Goal: Task Accomplishment & Management: Manage account settings

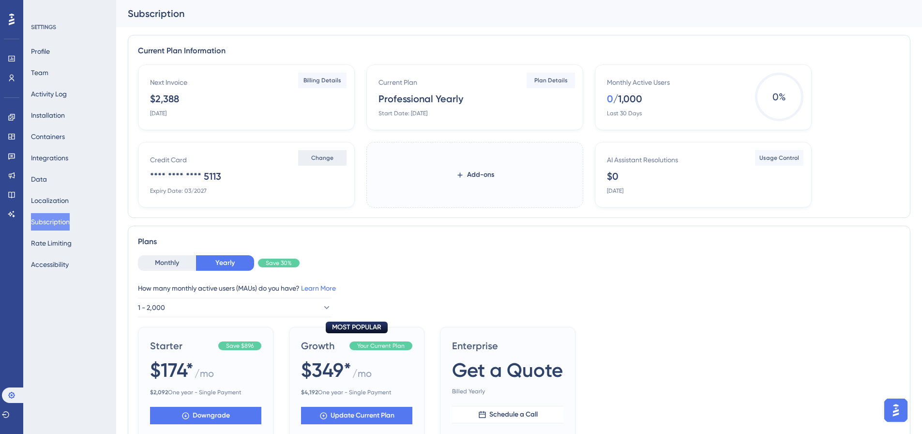
click at [317, 160] on span "Change" at bounding box center [322, 158] width 22 height 8
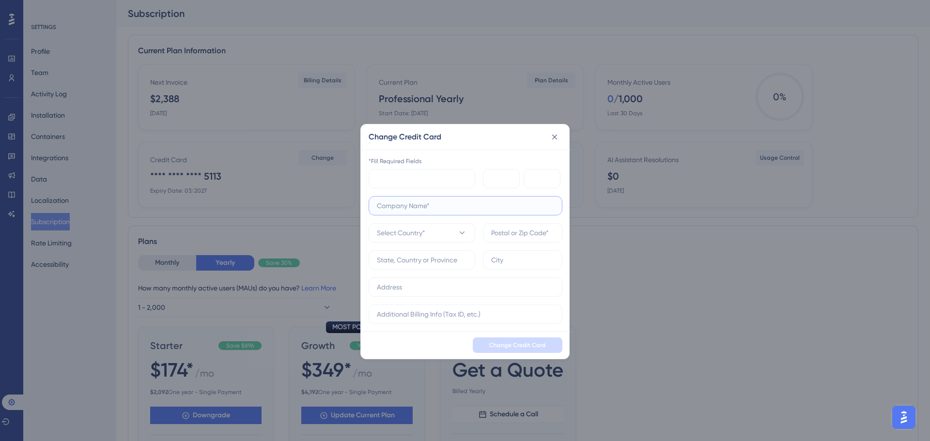
click at [427, 209] on input "text" at bounding box center [465, 205] width 177 height 11
click at [394, 233] on span "Select Country*" at bounding box center [401, 233] width 48 height 12
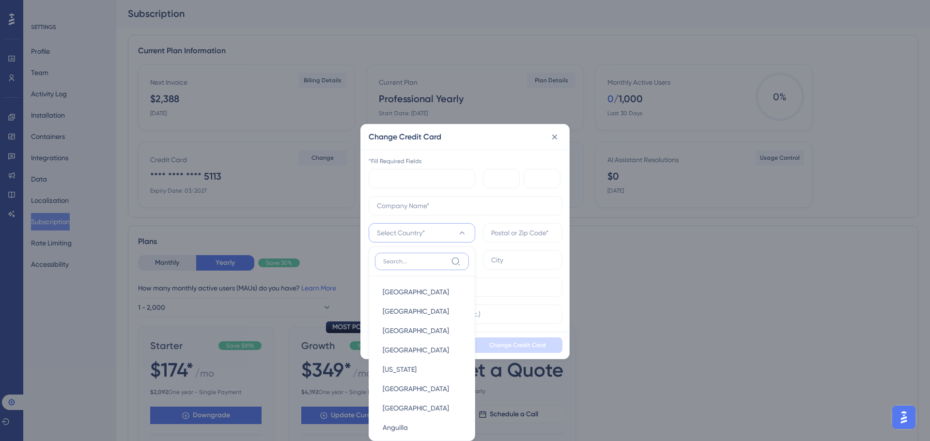
scroll to position [7, 0]
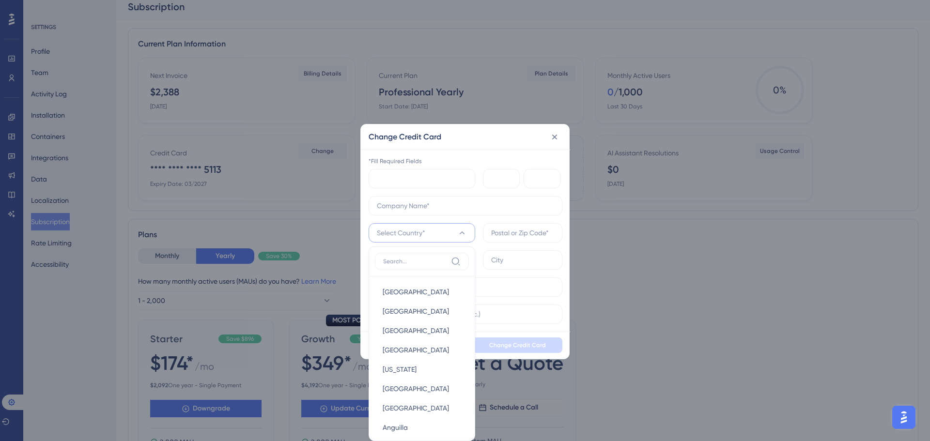
click at [462, 232] on icon at bounding box center [461, 232] width 5 height 3
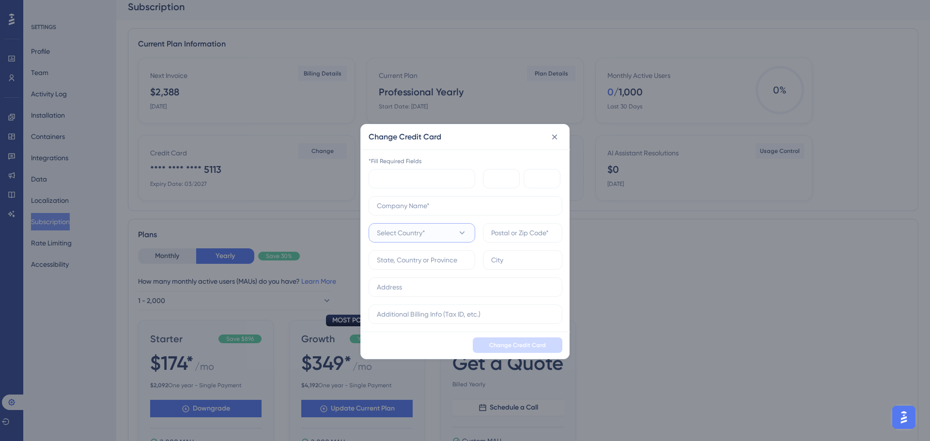
click at [461, 239] on button "Select Country*" at bounding box center [421, 232] width 107 height 19
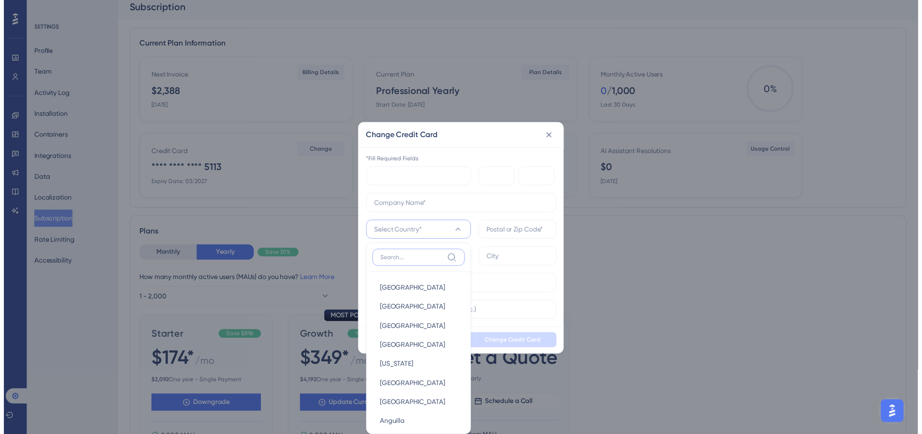
scroll to position [14, 0]
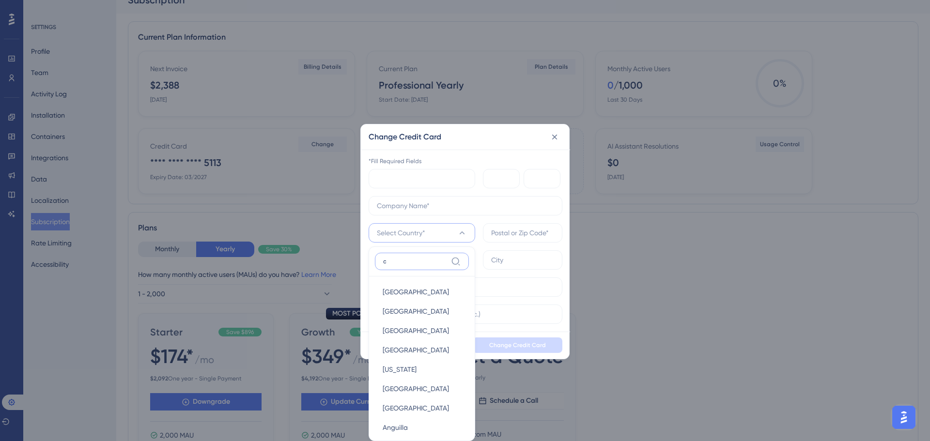
type input "ca"
click at [397, 369] on span "[GEOGRAPHIC_DATA]" at bounding box center [415, 370] width 66 height 12
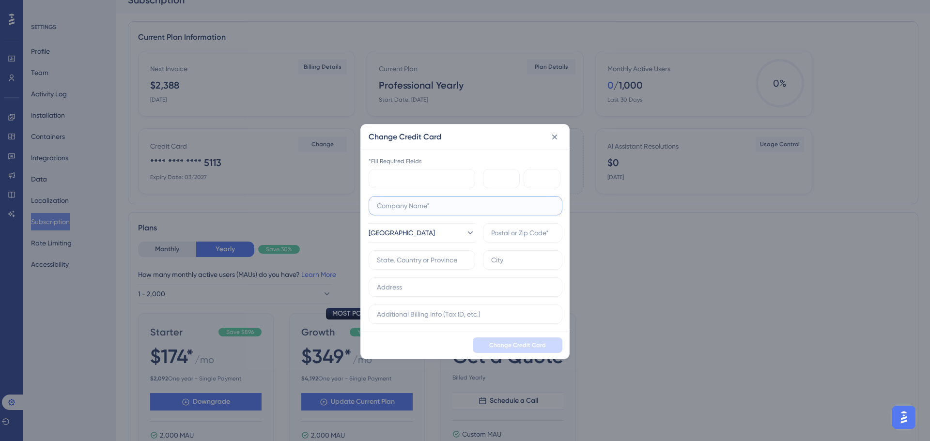
click at [391, 204] on input "text" at bounding box center [465, 205] width 177 height 11
type input "k"
type input "j"
type input "k-ecommerce"
click at [507, 234] on input "text" at bounding box center [522, 233] width 63 height 11
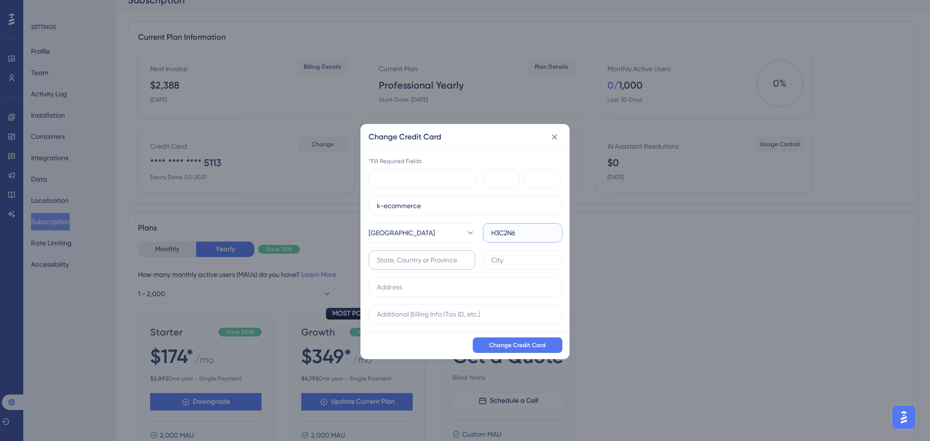
type input "H3C2N6"
click at [435, 262] on input "text" at bounding box center [422, 260] width 90 height 11
type input "q"
click at [416, 258] on input "q" at bounding box center [422, 260] width 90 height 11
type input "[GEOGRAPHIC_DATA]"
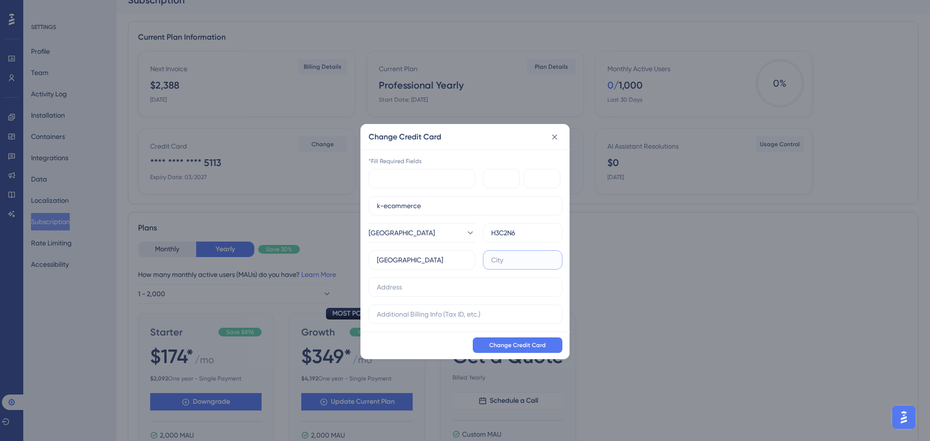
click at [493, 260] on input "text" at bounding box center [522, 260] width 63 height 11
type input "[GEOGRAPHIC_DATA]"
click at [435, 285] on input "text" at bounding box center [465, 287] width 177 height 11
type input "[STREET_ADDRESS]"
click at [402, 313] on input "text" at bounding box center [465, 314] width 177 height 11
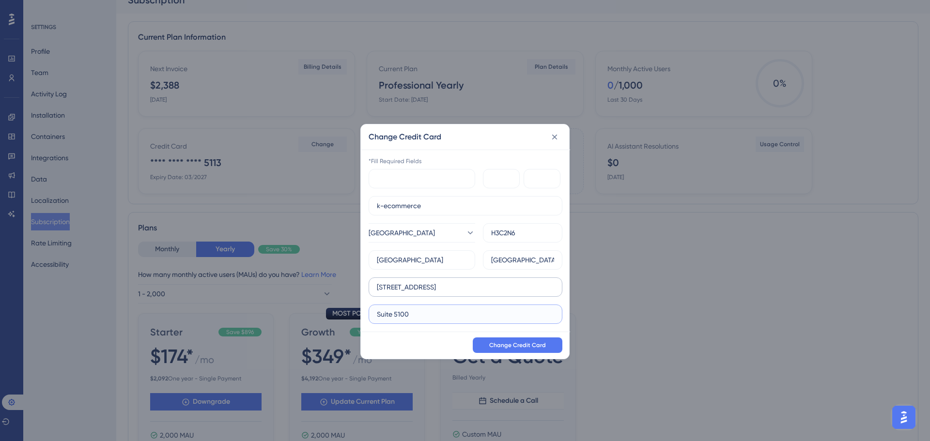
type input "Suite 5100"
click at [386, 290] on input "[STREET_ADDRESS]" at bounding box center [465, 287] width 177 height 11
type input "[STREET_ADDRESS]"
click at [509, 348] on span "Change Credit Card" at bounding box center [517, 345] width 57 height 8
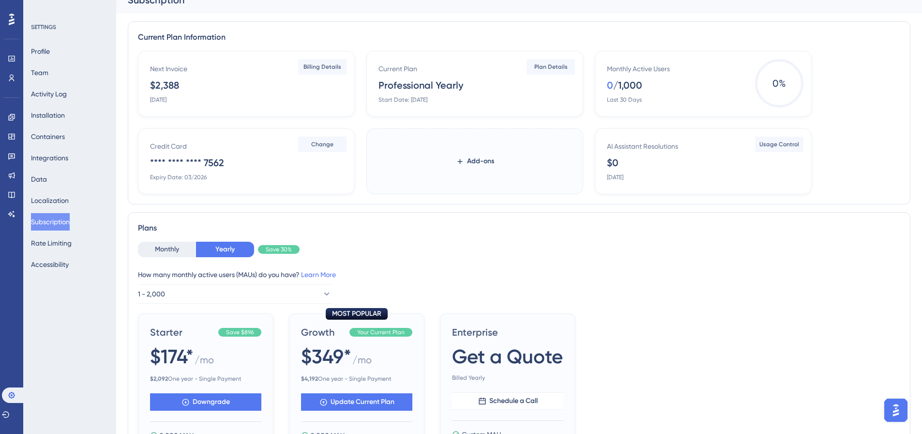
click at [297, 31] on div "Current Plan Information Next Invoice $2,388 [DATE] Billing Details Current Pla…" at bounding box center [519, 112] width 783 height 183
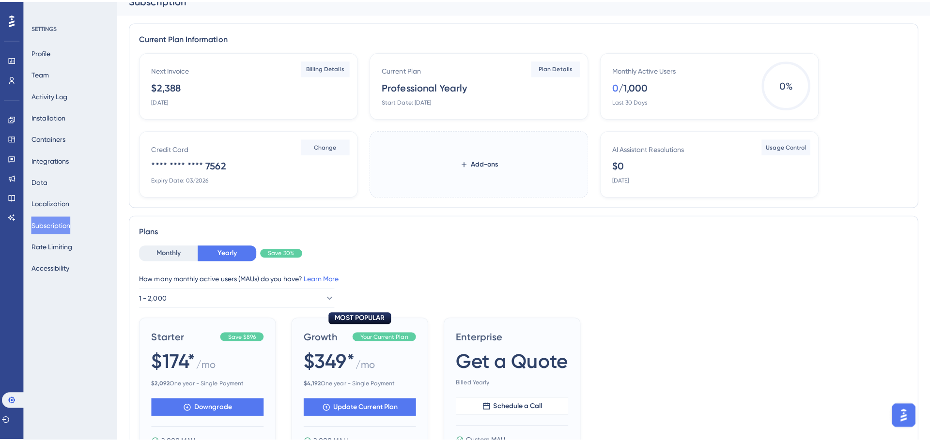
scroll to position [0, 0]
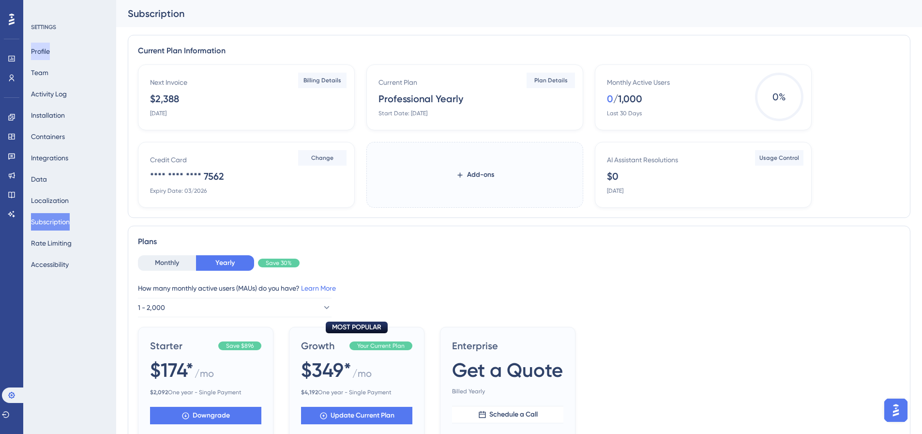
click at [46, 55] on button "Profile" at bounding box center [40, 51] width 19 height 17
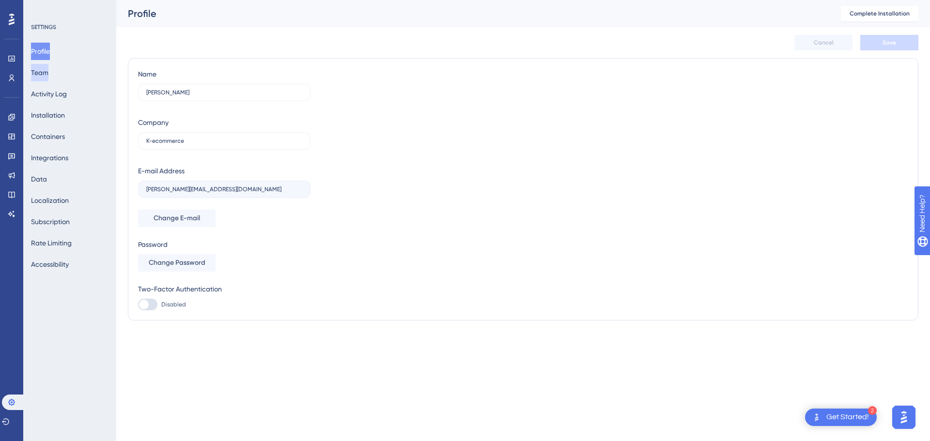
click at [47, 75] on button "Team" at bounding box center [39, 72] width 17 height 17
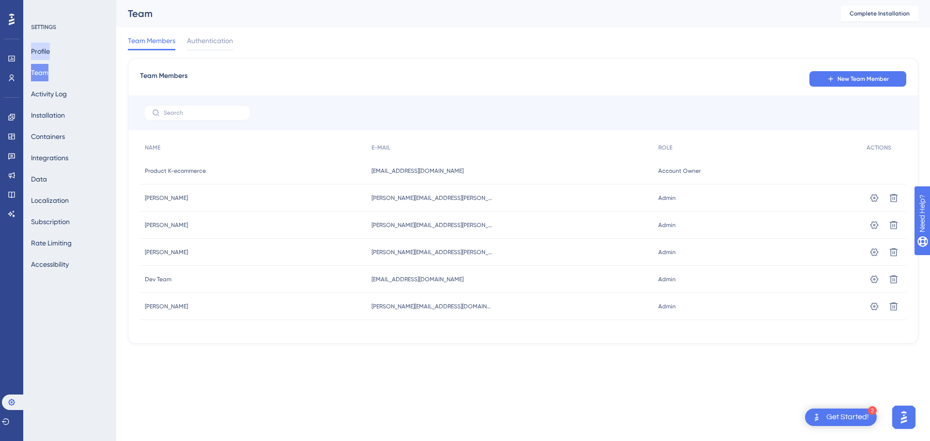
click at [43, 53] on button "Profile" at bounding box center [40, 51] width 19 height 17
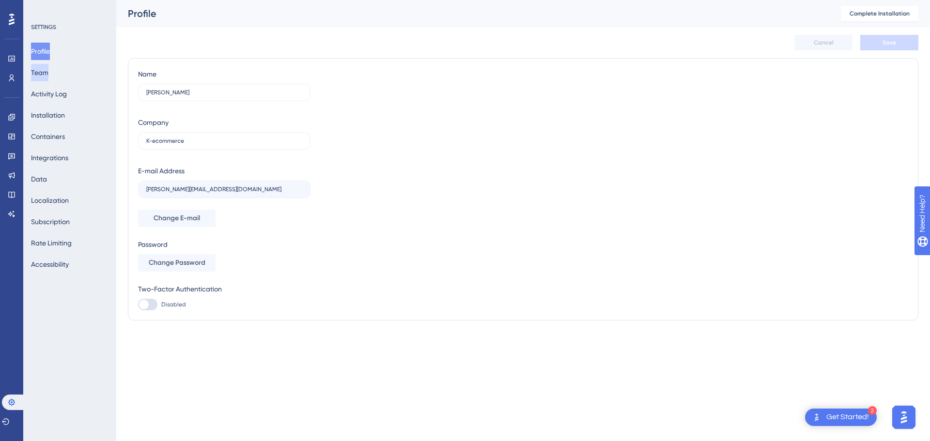
click at [47, 75] on button "Team" at bounding box center [39, 72] width 17 height 17
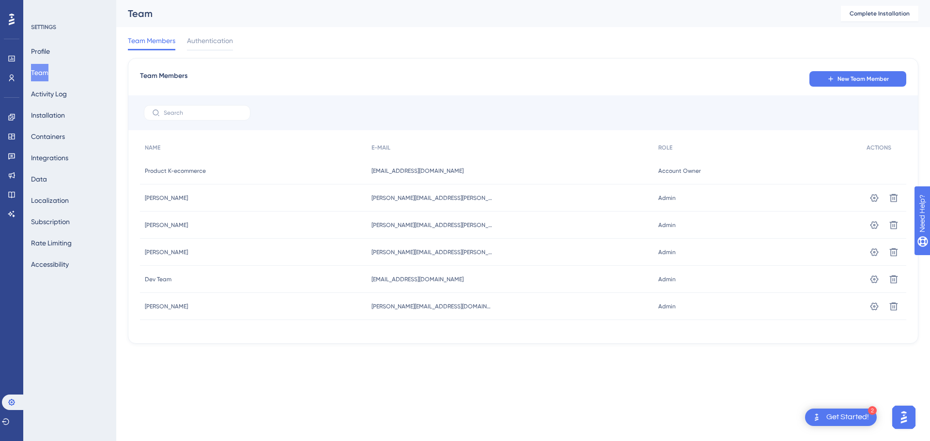
drag, startPoint x: 485, startPoint y: 169, endPoint x: 371, endPoint y: 170, distance: 113.3
click at [371, 170] on div "[EMAIL_ADDRESS][DOMAIN_NAME] [DOMAIN_NAME][EMAIL_ADDRESS][DOMAIN_NAME]" at bounding box center [510, 170] width 287 height 27
drag, startPoint x: 146, startPoint y: 171, endPoint x: 723, endPoint y: 177, distance: 577.2
click at [0, 0] on div "Product K-ecommerce Product K-ecommerce [EMAIL_ADDRESS][DOMAIN_NAME] [DOMAIN_NA…" at bounding box center [0, 0] width 0 height 0
click at [47, 92] on button "Activity Log" at bounding box center [49, 93] width 36 height 17
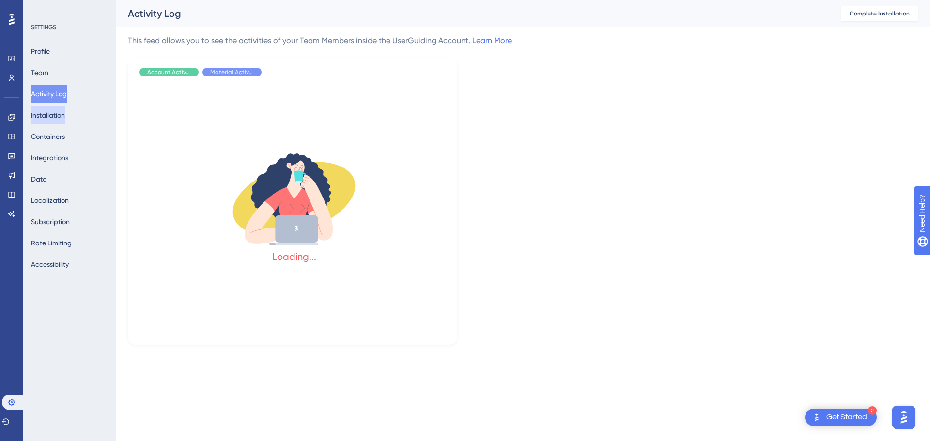
click at [46, 113] on button "Installation" at bounding box center [48, 115] width 34 height 17
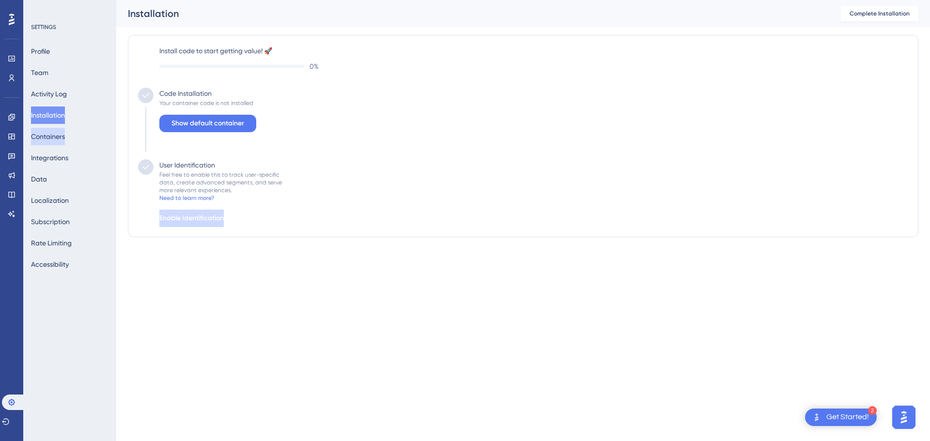
click at [46, 139] on button "Containers" at bounding box center [48, 136] width 34 height 17
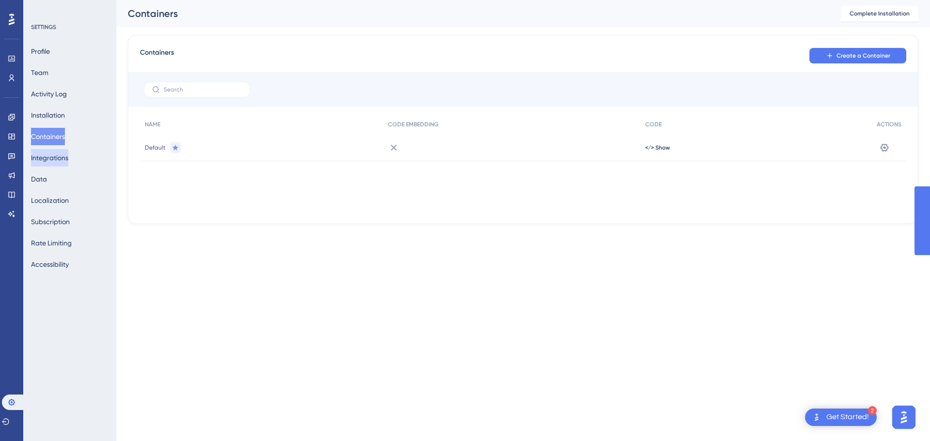
click at [53, 157] on button "Integrations" at bounding box center [49, 157] width 37 height 17
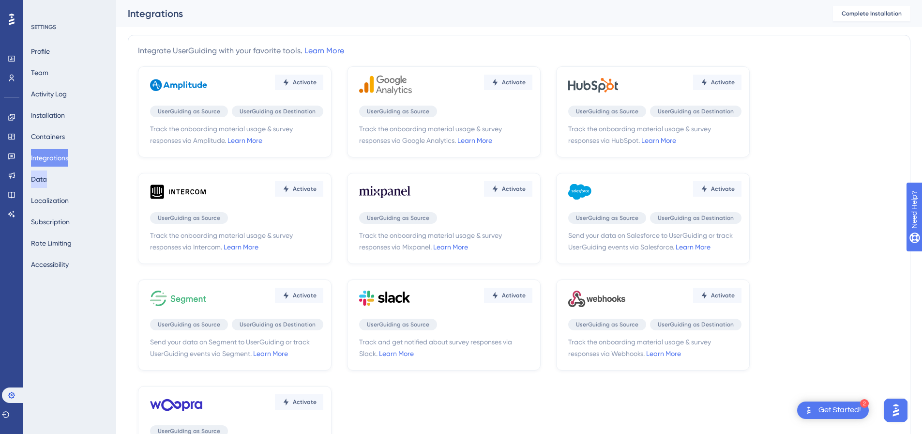
click at [46, 182] on button "Data" at bounding box center [39, 178] width 16 height 17
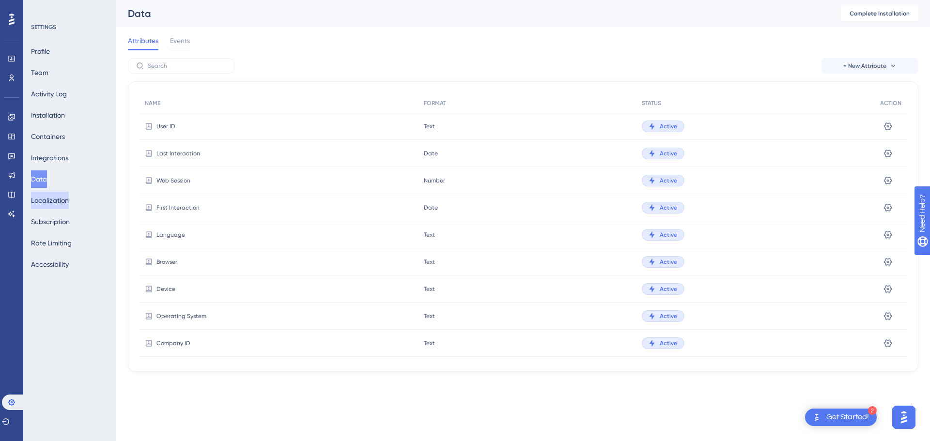
click at [49, 202] on button "Localization" at bounding box center [50, 200] width 38 height 17
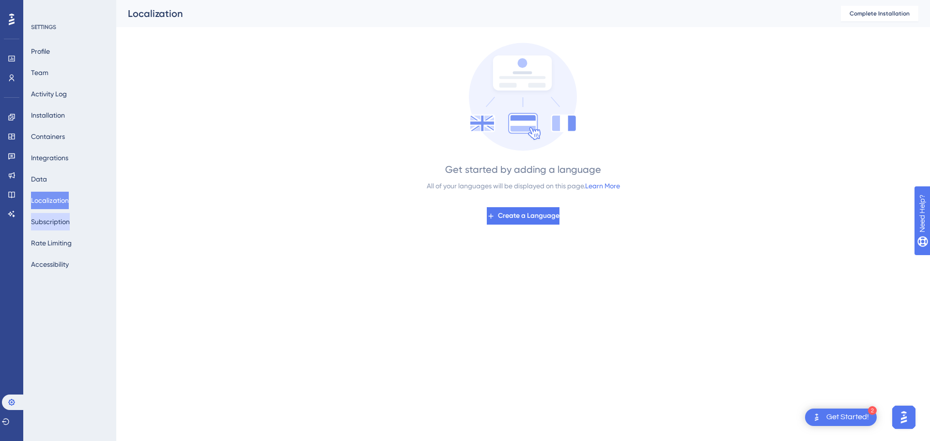
click at [50, 215] on button "Subscription" at bounding box center [50, 221] width 39 height 17
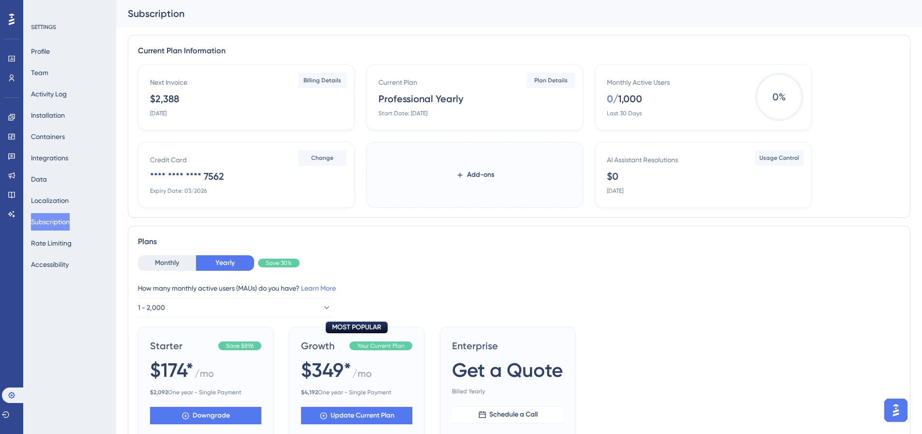
click at [273, 227] on div "Plans Monthly Yearly Save 30% How many monthly active users ([PERSON_NAME]) do …" at bounding box center [519, 422] width 783 height 393
click at [49, 245] on button "Rate Limiting" at bounding box center [51, 242] width 41 height 17
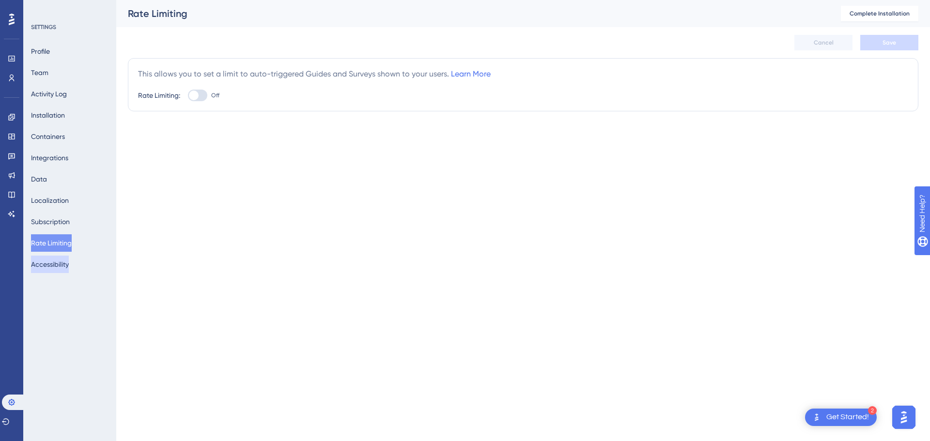
click at [55, 263] on button "Accessibility" at bounding box center [50, 264] width 38 height 17
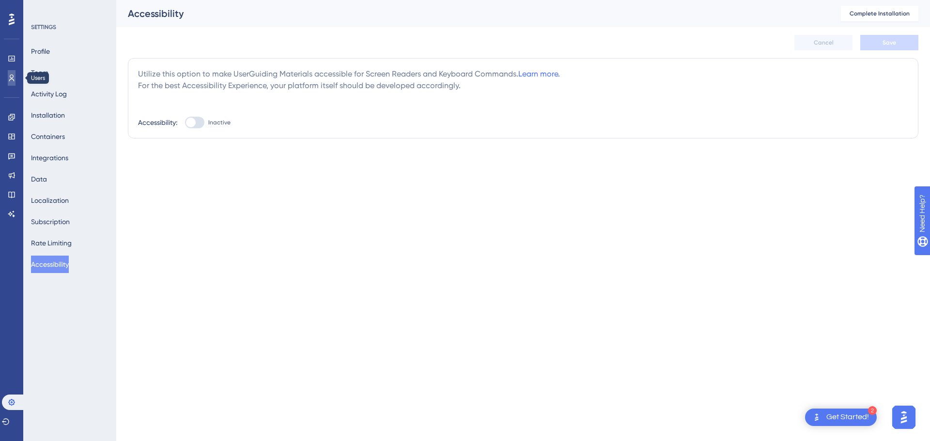
drag, startPoint x: 13, startPoint y: 81, endPoint x: 22, endPoint y: 87, distance: 10.9
click at [13, 81] on icon at bounding box center [12, 78] width 8 height 8
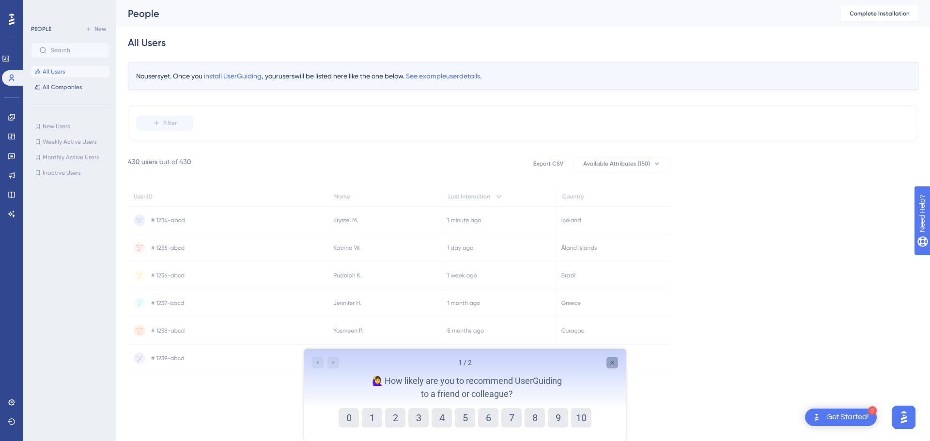
click at [616, 365] on div "Close survey" at bounding box center [612, 363] width 12 height 12
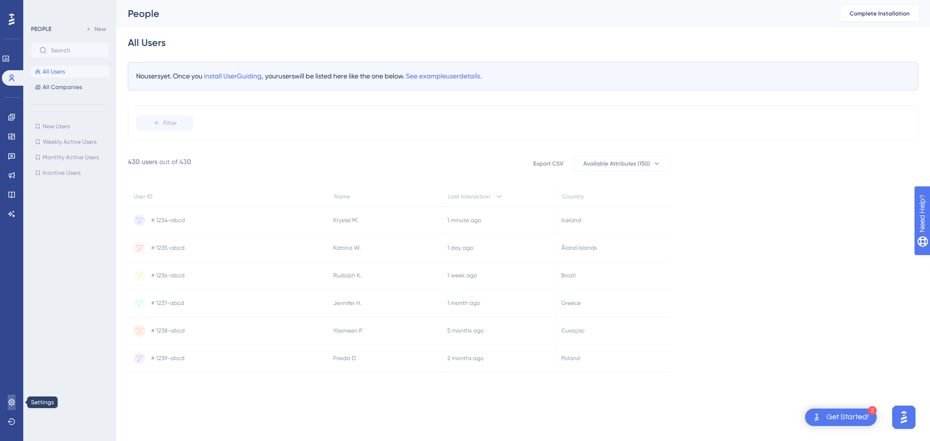
drag, startPoint x: 11, startPoint y: 399, endPoint x: 676, endPoint y: 355, distance: 666.3
click at [11, 399] on icon at bounding box center [11, 402] width 6 height 6
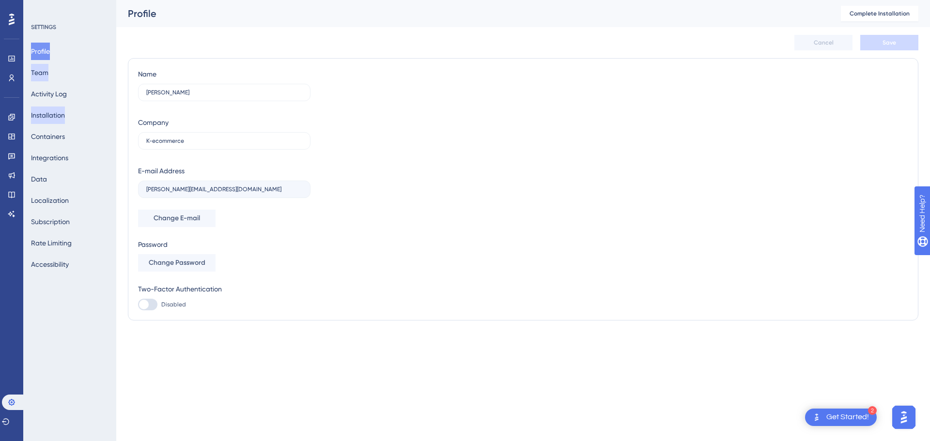
drag, startPoint x: 42, startPoint y: 75, endPoint x: 51, endPoint y: 111, distance: 37.9
click at [42, 75] on button "Team" at bounding box center [39, 72] width 17 height 17
